Goal: Understand process/instructions

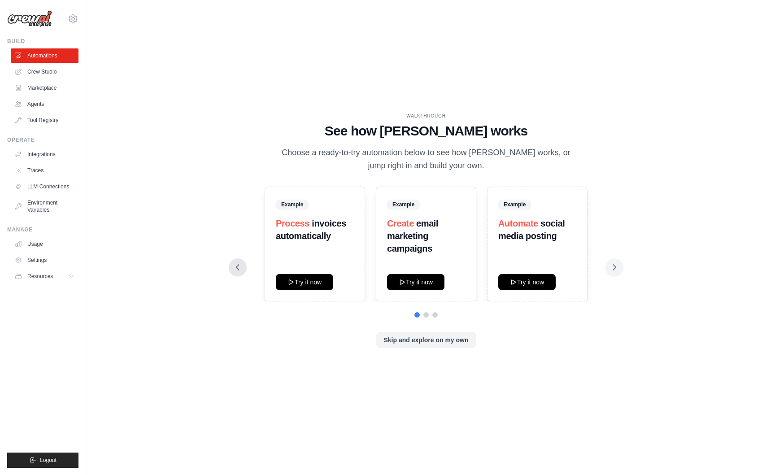
click at [237, 268] on icon at bounding box center [237, 267] width 9 height 9
click at [611, 269] on icon at bounding box center [614, 267] width 9 height 9
click at [528, 285] on button "Try it now" at bounding box center [526, 281] width 57 height 16
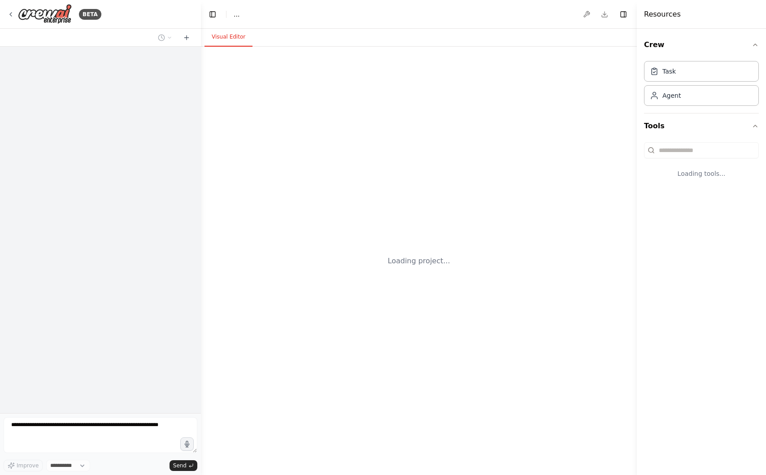
select select "****"
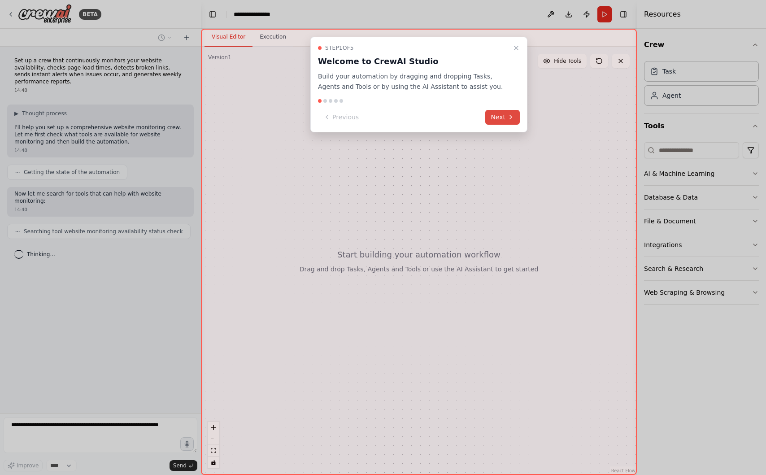
click at [502, 118] on button "Next" at bounding box center [502, 117] width 35 height 15
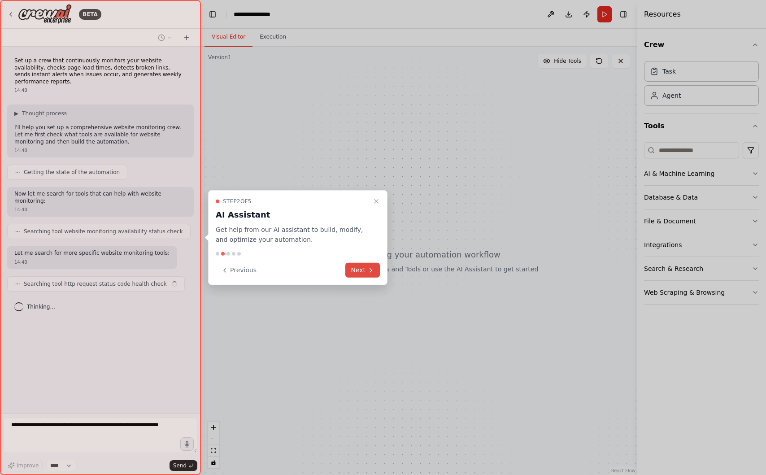
click at [358, 272] on button "Next" at bounding box center [362, 270] width 35 height 15
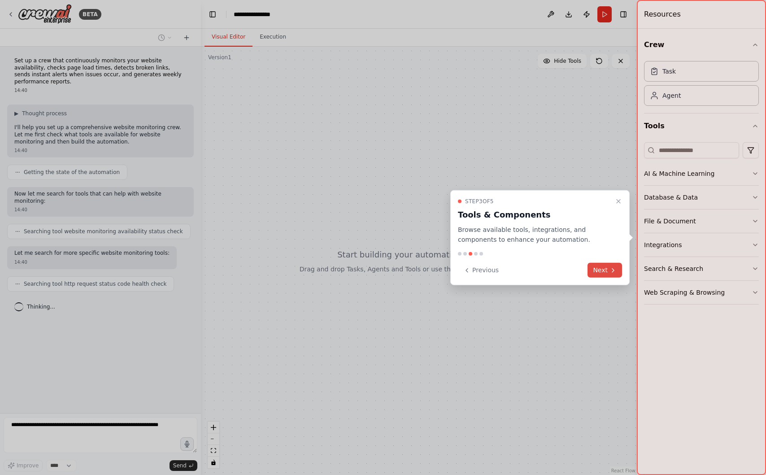
click at [601, 271] on button "Next" at bounding box center [604, 270] width 35 height 15
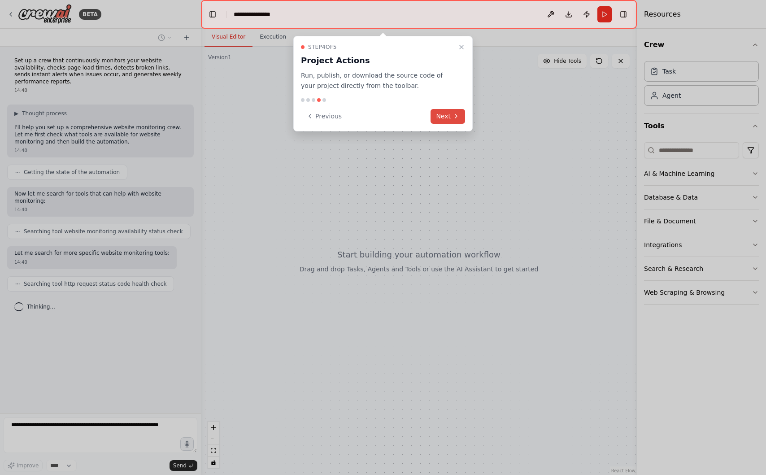
click at [452, 118] on icon at bounding box center [455, 116] width 7 height 7
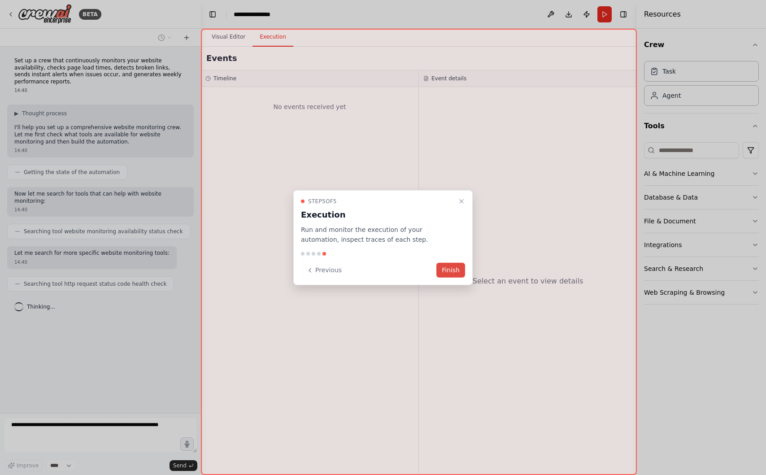
click at [452, 273] on button "Finish" at bounding box center [450, 270] width 29 height 15
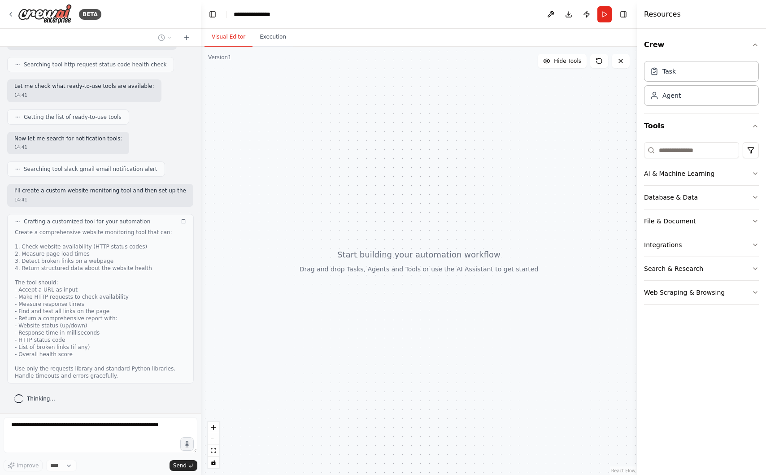
scroll to position [226, 0]
